Goal: Information Seeking & Learning: Learn about a topic

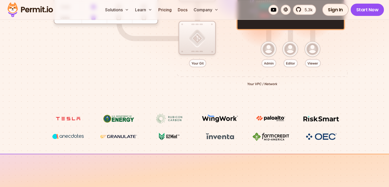
scroll to position [216, 0]
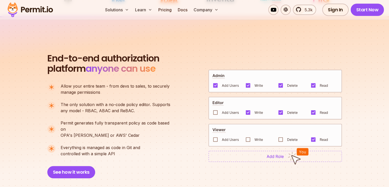
scroll to position [335, 0]
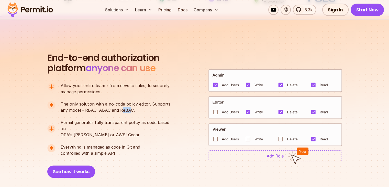
drag, startPoint x: 130, startPoint y: 110, endPoint x: 122, endPoint y: 111, distance: 8.5
click at [122, 111] on p "The only solution with a no-code policy editor. Supports any model - RBAC, ABAC…" at bounding box center [116, 107] width 110 height 12
drag, startPoint x: 120, startPoint y: 110, endPoint x: 132, endPoint y: 110, distance: 12.0
click at [132, 110] on p "The only solution with a no-code policy editor. Supports any model - RBAC, ABAC…" at bounding box center [116, 107] width 110 height 12
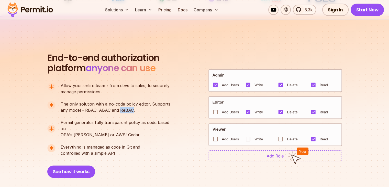
copy p "ReBAC"
click at [169, 72] on div "End-to-end authorization platform anyone can use A no-code authorization platfo…" at bounding box center [111, 115] width 128 height 125
click at [278, 153] on img at bounding box center [275, 155] width 134 height 11
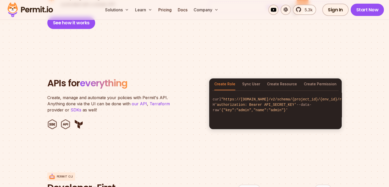
scroll to position [484, 0]
click at [190, 97] on div "Create, manage and automate your policies with Permit's API. Anything done via …" at bounding box center [125, 103] width 156 height 18
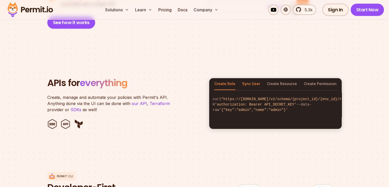
click at [247, 78] on button "Sync User" at bounding box center [251, 84] width 18 height 12
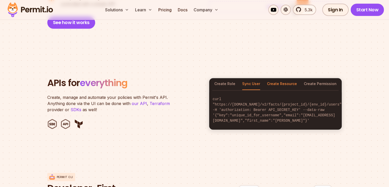
click at [276, 78] on button "Create Resource" at bounding box center [282, 84] width 30 height 12
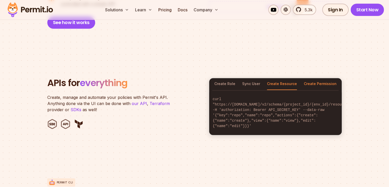
click at [316, 78] on button "Create Permission" at bounding box center [320, 84] width 33 height 12
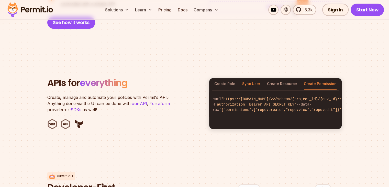
click at [249, 78] on button "Sync User" at bounding box center [251, 84] width 18 height 12
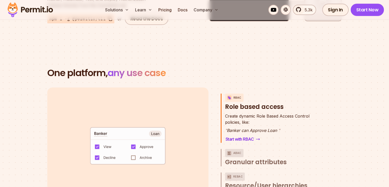
scroll to position [695, 0]
click at [174, 10] on link "Pricing" at bounding box center [164, 10] width 17 height 10
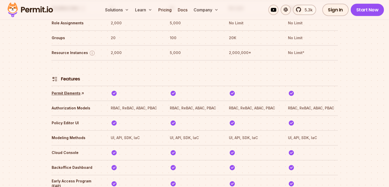
scroll to position [741, 0]
drag, startPoint x: 159, startPoint y: 91, endPoint x: 149, endPoint y: 93, distance: 10.4
click at [149, 104] on th "RBAC, ReBAC, ABAC, PBAC" at bounding box center [135, 108] width 50 height 8
copy th "PBAC"
click at [151, 89] on th at bounding box center [135, 93] width 50 height 8
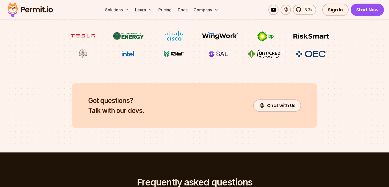
scroll to position [2218, 0]
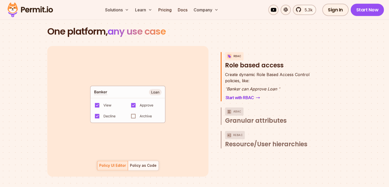
scroll to position [736, 0]
click at [133, 119] on span ""Decline"" at bounding box center [126, 121] width 19 height 4
click at [215, 77] on div "default allow := false allow if { some role in data.users[input.user].roles act…" at bounding box center [194, 111] width 295 height 130
click at [234, 116] on span "Granular attributes" at bounding box center [256, 120] width 62 height 8
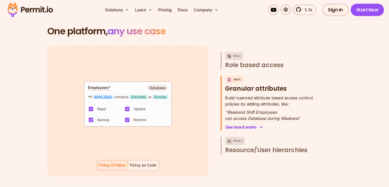
click at [143, 162] on div "Policy as Code" at bounding box center [143, 164] width 27 height 5
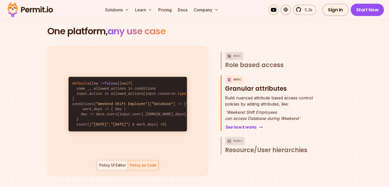
click at [112, 162] on div "Policy UI Editor" at bounding box center [112, 164] width 27 height 5
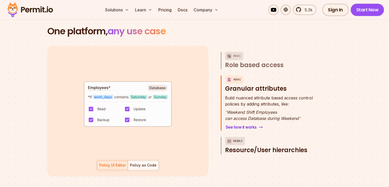
click at [237, 137] on p "ReBAC" at bounding box center [238, 141] width 10 height 8
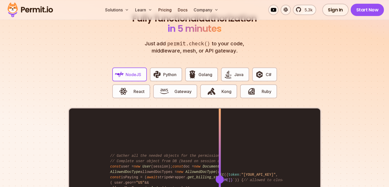
scroll to position [972, 0]
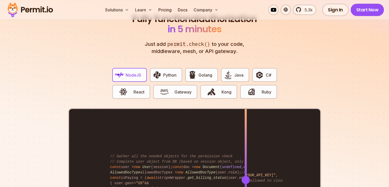
drag, startPoint x: 218, startPoint y: 127, endPoint x: 246, endPoint y: 125, distance: 27.4
click at [246, 125] on div "import { Permit } from "permitio" ; const permit = new Permit ({ token : "[YOUR…" at bounding box center [194, 179] width 251 height 141
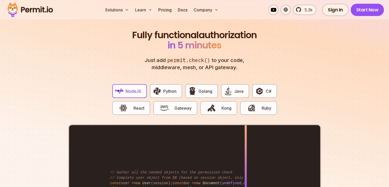
scroll to position [967, 0]
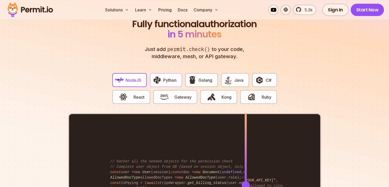
click at [169, 77] on span "Python" at bounding box center [169, 80] width 13 height 6
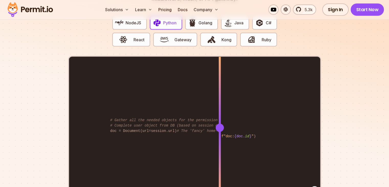
scroll to position [1025, 0]
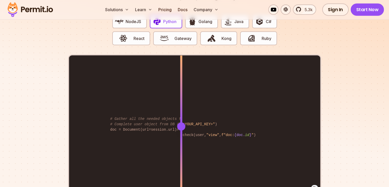
drag, startPoint x: 220, startPoint y: 120, endPoint x: 182, endPoint y: 131, distance: 39.2
click at [182, 131] on div at bounding box center [181, 126] width 2 height 141
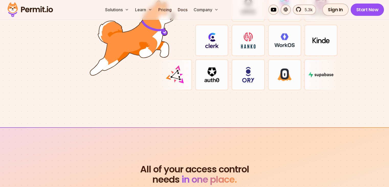
scroll to position [1575, 0]
click at [317, 74] on div at bounding box center [320, 74] width 33 height 31
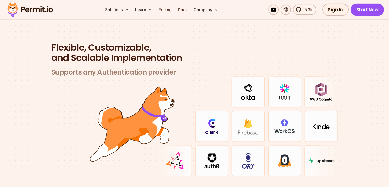
scroll to position [1489, 0]
